Goal: Task Accomplishment & Management: Use online tool/utility

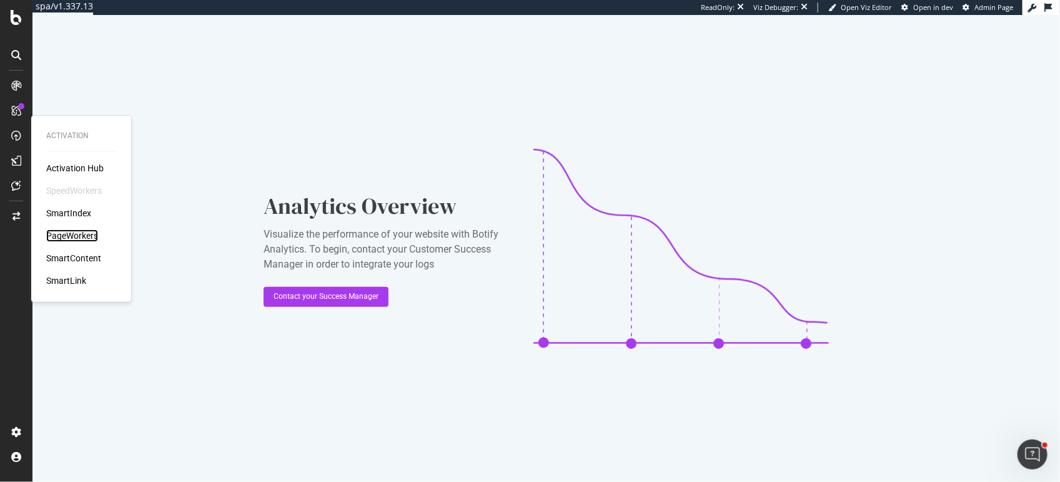
click at [66, 235] on div "PageWorkers" at bounding box center [72, 235] width 52 height 12
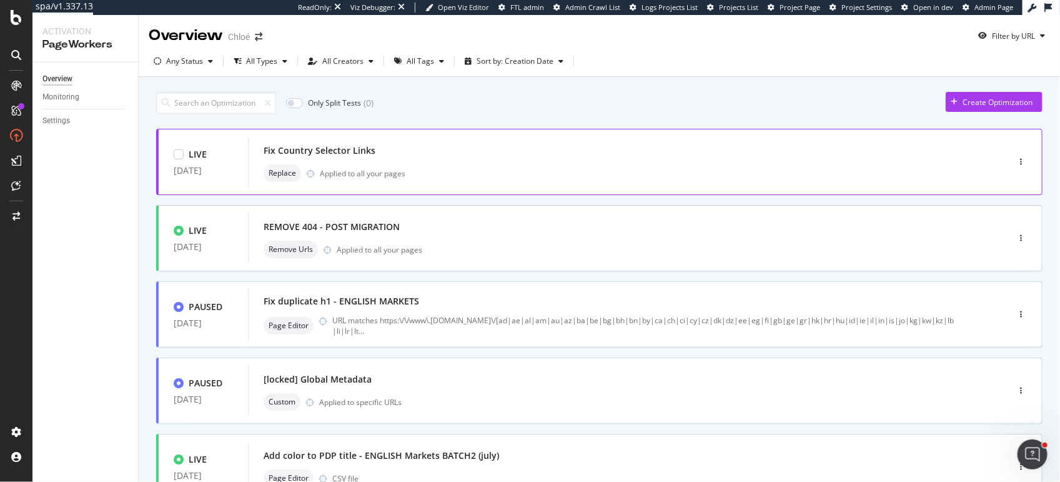
click at [499, 146] on div "Fix Country Selector Links" at bounding box center [609, 150] width 691 height 17
